Goal: Check status: Verify the current state of an ongoing process or item

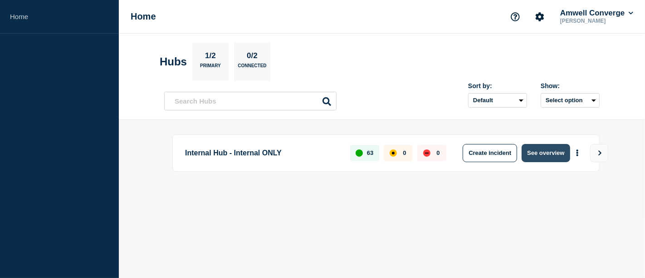
click at [543, 151] on button "See overview" at bounding box center [546, 153] width 48 height 18
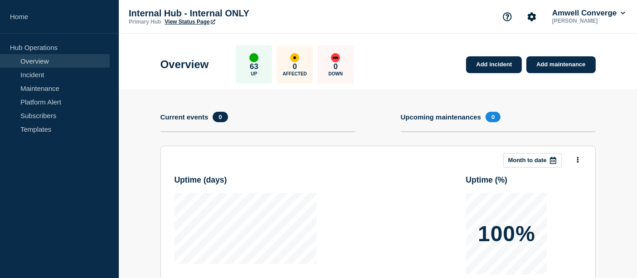
click at [418, 120] on h4 "Upcoming maintenances" at bounding box center [441, 117] width 81 height 8
click at [437, 120] on h4 "Upcoming maintenances" at bounding box center [441, 117] width 81 height 8
click at [45, 85] on link "Maintenance" at bounding box center [55, 88] width 110 height 14
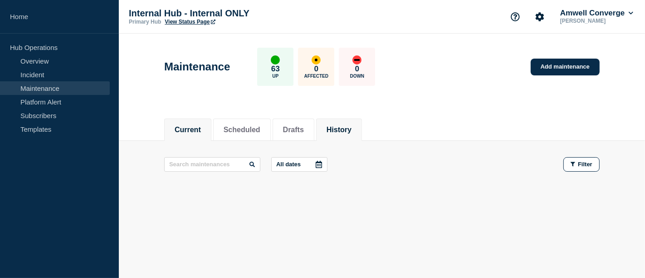
click at [348, 126] on button "History" at bounding box center [339, 130] width 25 height 8
